Goal: Task Accomplishment & Management: Use online tool/utility

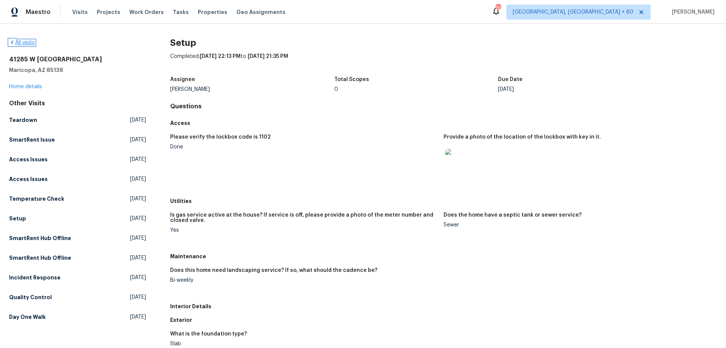
click at [12, 42] on icon at bounding box center [12, 42] width 6 height 6
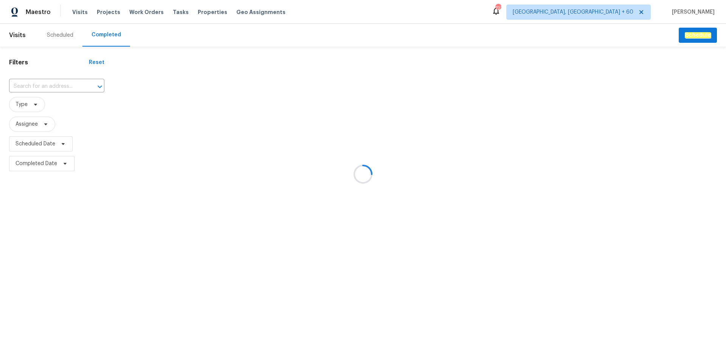
click at [39, 88] on div at bounding box center [363, 174] width 726 height 348
click at [30, 87] on div at bounding box center [363, 174] width 726 height 348
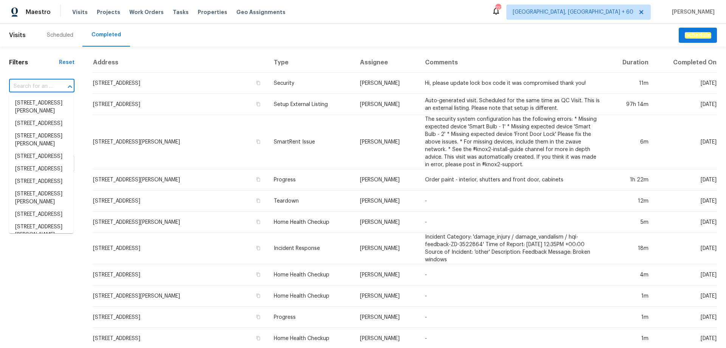
click at [19, 86] on input "text" at bounding box center [31, 87] width 44 height 12
paste input "16409 stillhouse hollow ct"
type input "16409 stillhouse hollow ct"
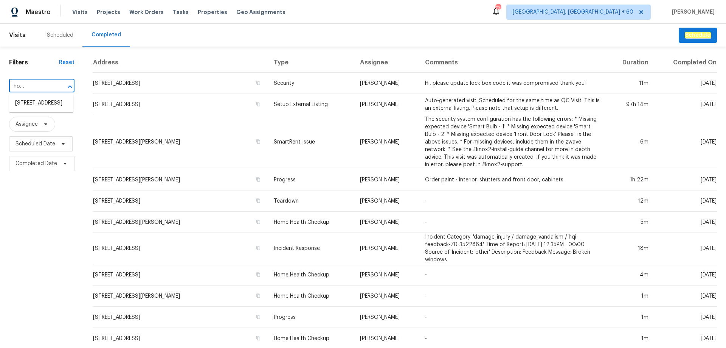
click at [44, 108] on li "[STREET_ADDRESS]" at bounding box center [41, 103] width 64 height 12
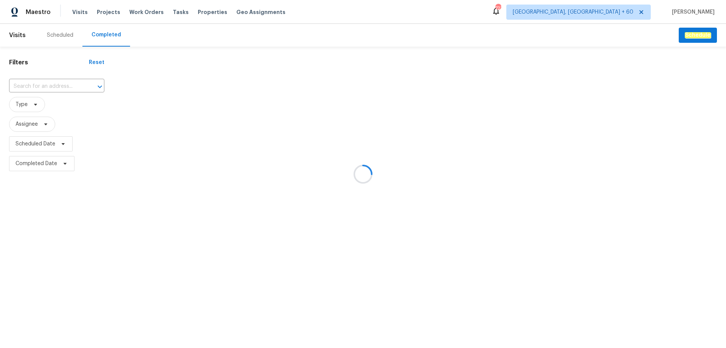
type input "[STREET_ADDRESS]"
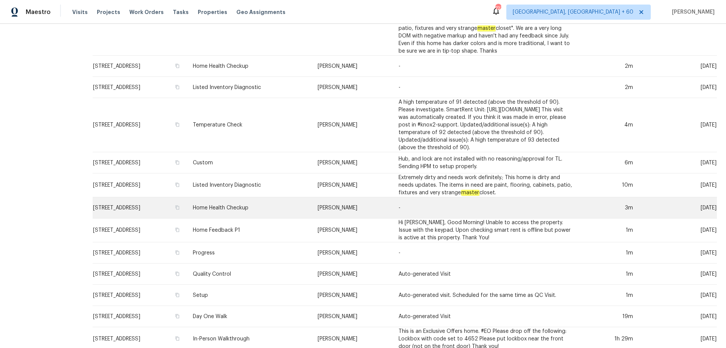
scroll to position [166, 0]
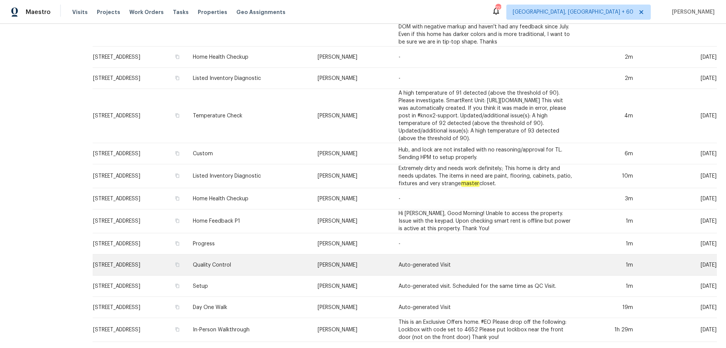
click at [272, 261] on td "Quality Control" at bounding box center [249, 264] width 125 height 21
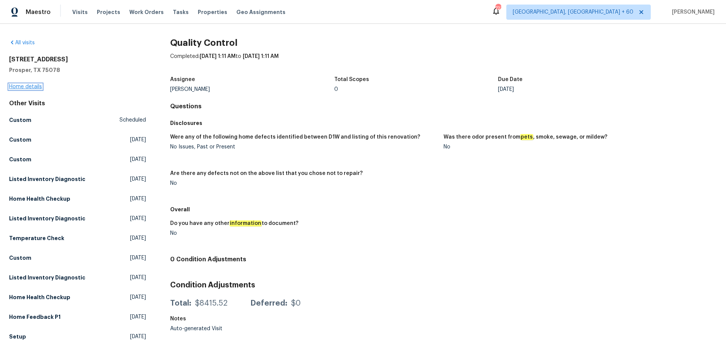
click at [39, 85] on link "Home details" at bounding box center [25, 86] width 33 height 5
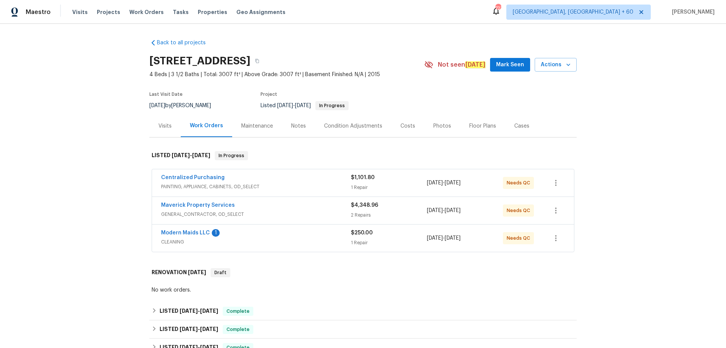
click at [438, 126] on div "Photos" at bounding box center [443, 126] width 18 height 8
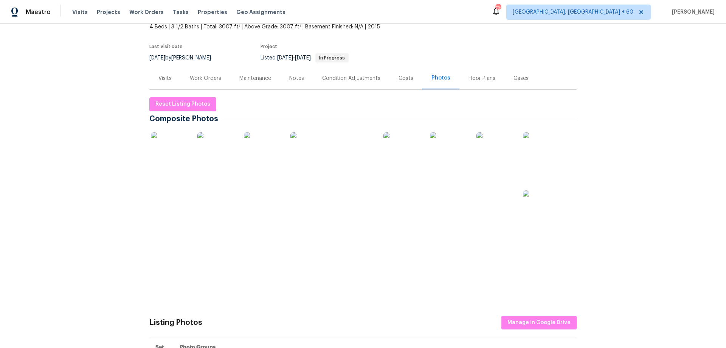
scroll to position [123, 0]
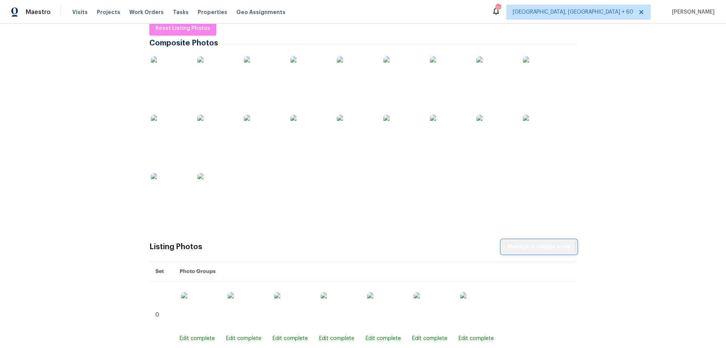
click at [533, 250] on span "Manage in Google Drive" at bounding box center [539, 246] width 63 height 9
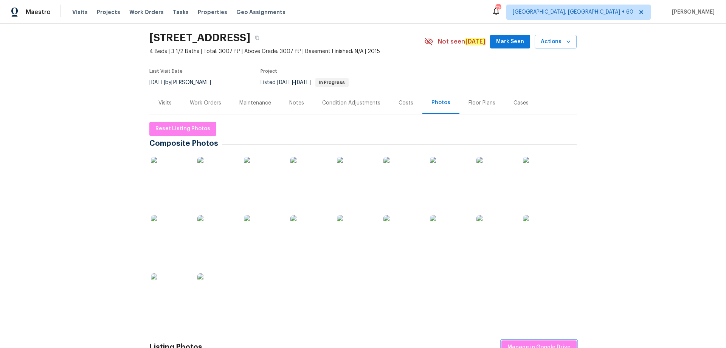
scroll to position [0, 0]
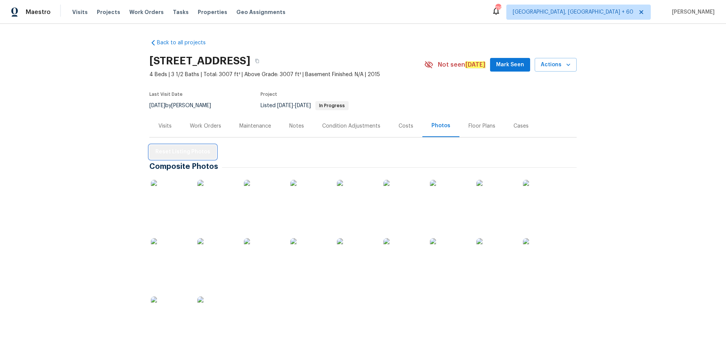
click at [185, 148] on span "Reset Listing Photos" at bounding box center [182, 151] width 55 height 9
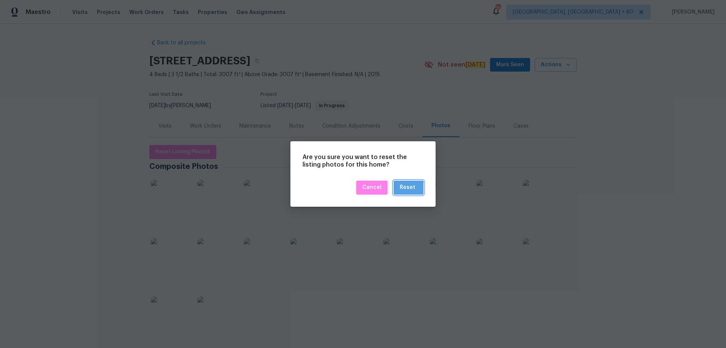
click at [407, 190] on div "Reset" at bounding box center [408, 187] width 16 height 9
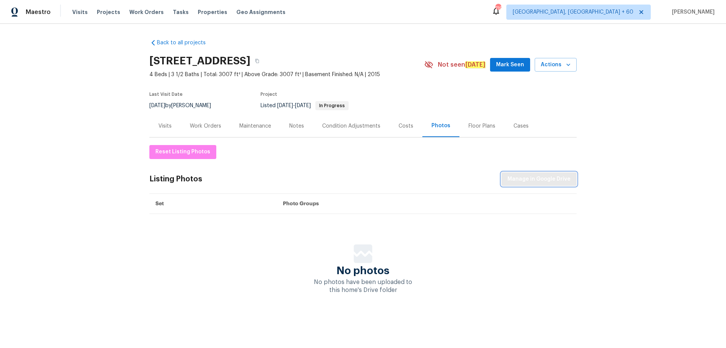
click at [533, 179] on span "Manage in Google Drive" at bounding box center [539, 178] width 63 height 9
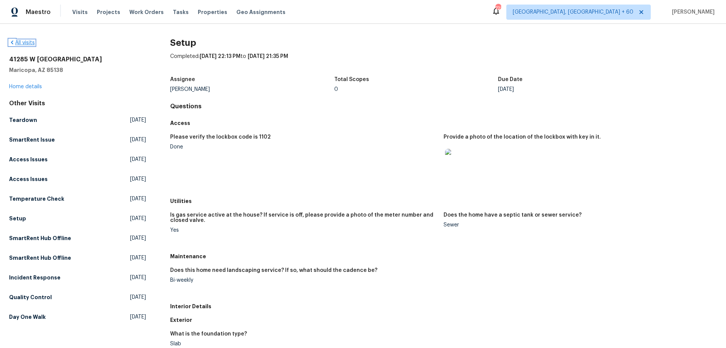
click at [12, 42] on icon at bounding box center [12, 42] width 6 height 6
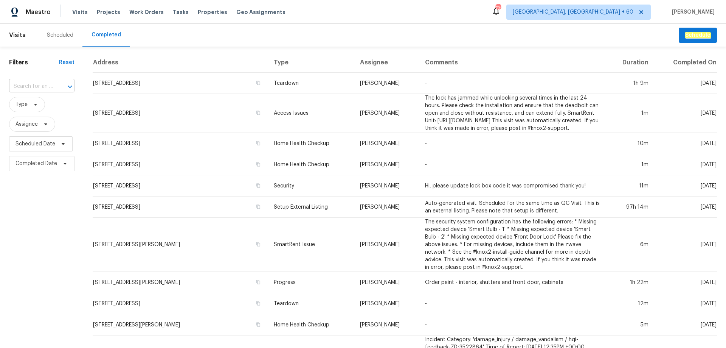
click at [19, 88] on input "text" at bounding box center [31, 87] width 44 height 12
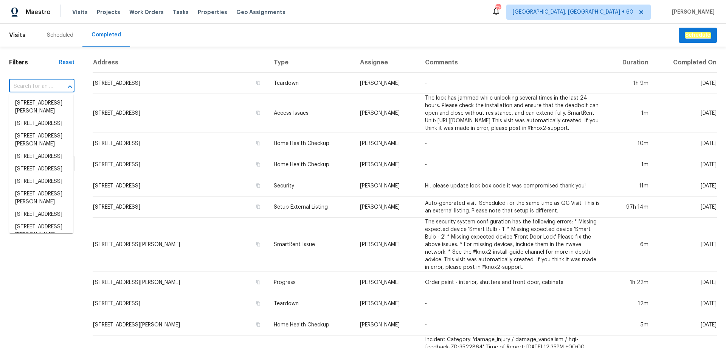
paste input "2305 Rockhill Rd, McKinney, TX 75072"
type input "2305 Rockhill Rd, McKinney, TX 75072"
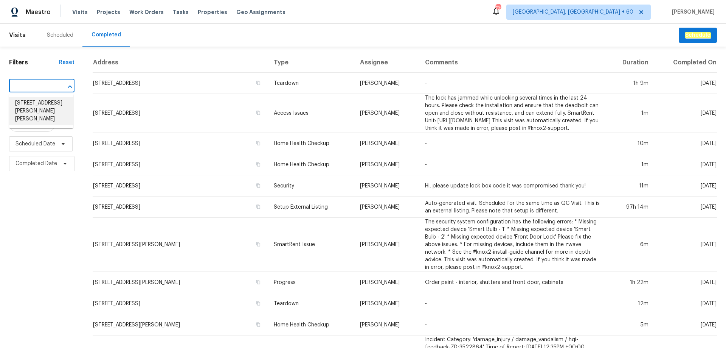
click at [31, 101] on li "2305 Rockhill Rd, McKinney, TX 75072" at bounding box center [41, 111] width 64 height 28
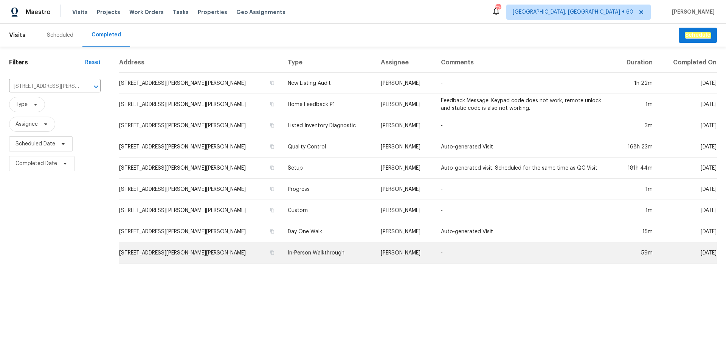
click at [282, 251] on td "In-Person Walkthrough" at bounding box center [328, 252] width 93 height 21
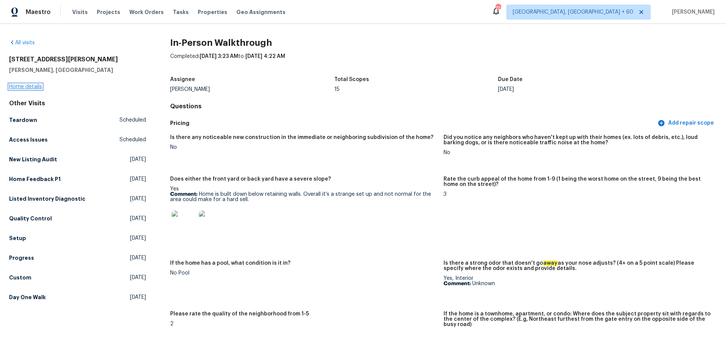
click at [30, 88] on link "Home details" at bounding box center [25, 86] width 33 height 5
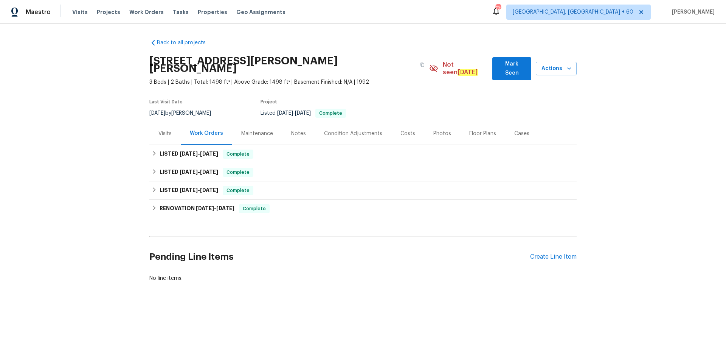
click at [442, 130] on div "Photos" at bounding box center [443, 134] width 18 height 8
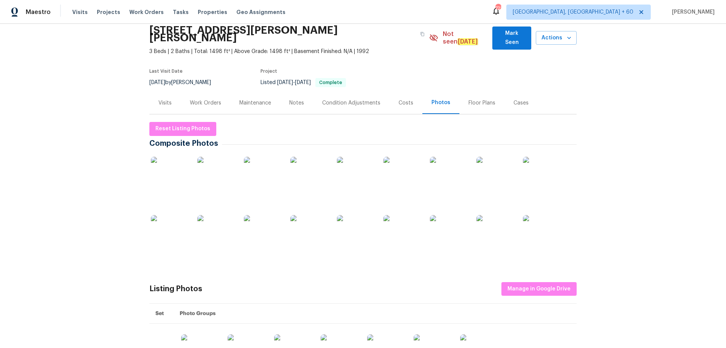
scroll to position [76, 0]
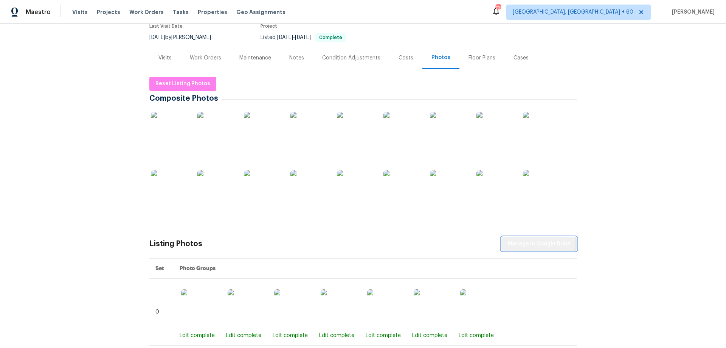
click at [522, 239] on span "Manage in Google Drive" at bounding box center [539, 243] width 63 height 9
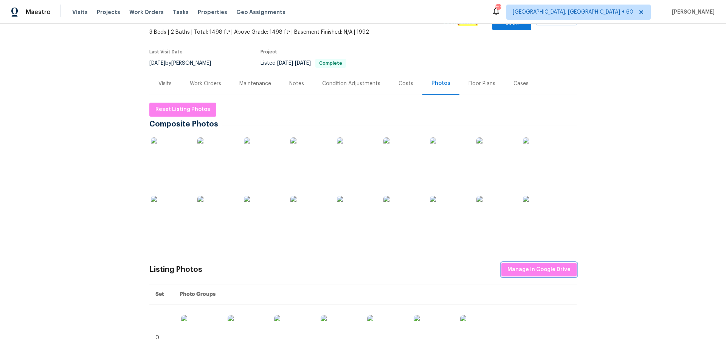
scroll to position [38, 0]
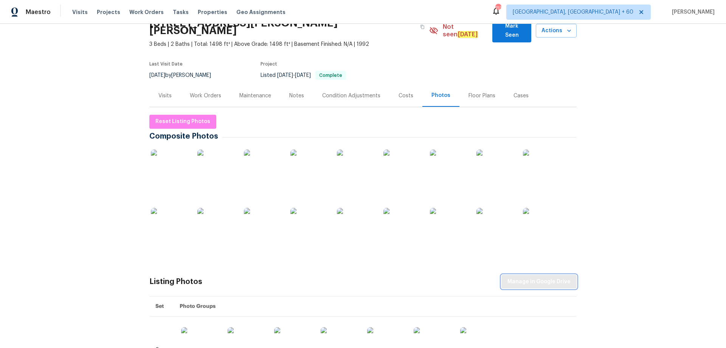
click at [527, 277] on span "Manage in Google Drive" at bounding box center [539, 281] width 63 height 9
click at [189, 117] on span "Reset Listing Photos" at bounding box center [182, 121] width 55 height 9
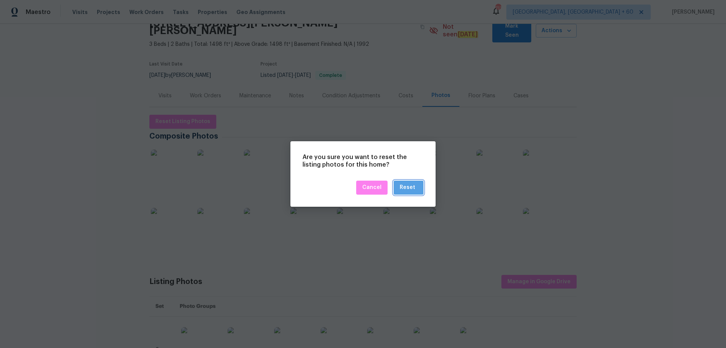
click at [412, 185] on div "Reset" at bounding box center [408, 187] width 16 height 9
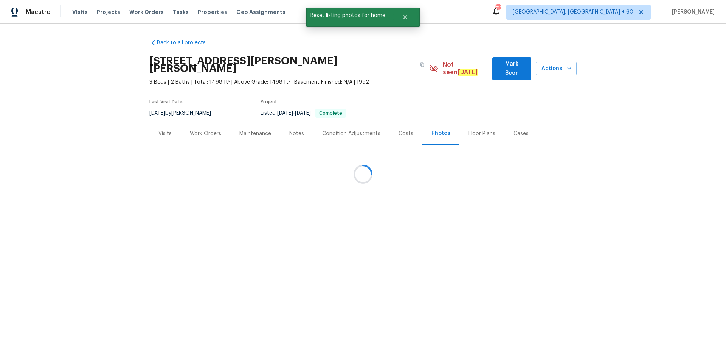
scroll to position [0, 0]
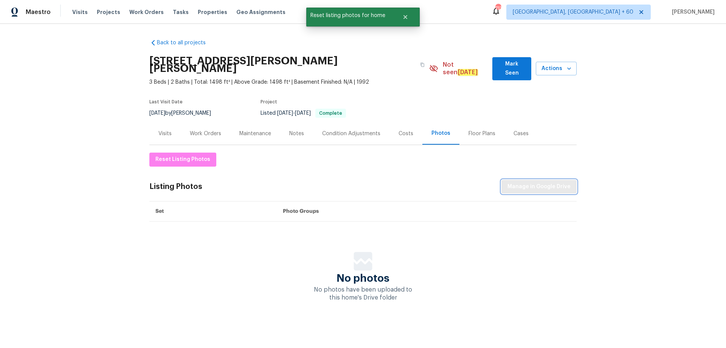
click at [531, 182] on span "Manage in Google Drive" at bounding box center [539, 186] width 63 height 9
